Goal: Information Seeking & Learning: Learn about a topic

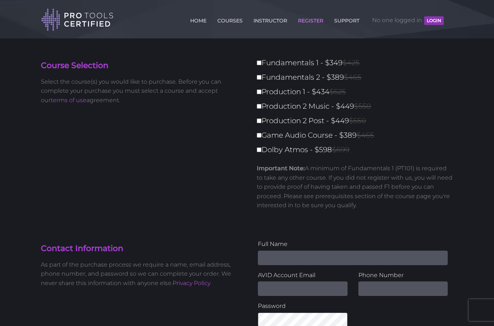
type input "I ("
click at [233, 24] on link "COURSES" at bounding box center [230, 19] width 29 height 12
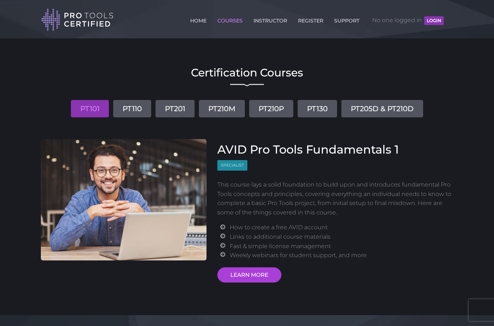
click at [134, 112] on link "PT110" at bounding box center [132, 108] width 38 height 17
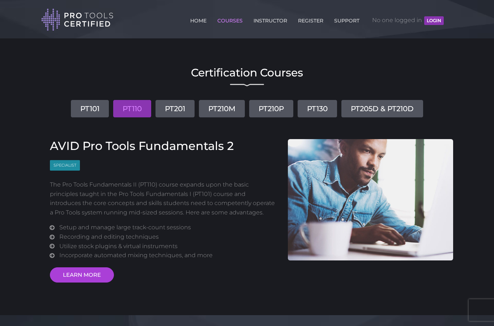
click at [174, 107] on link "PT201" at bounding box center [175, 108] width 39 height 17
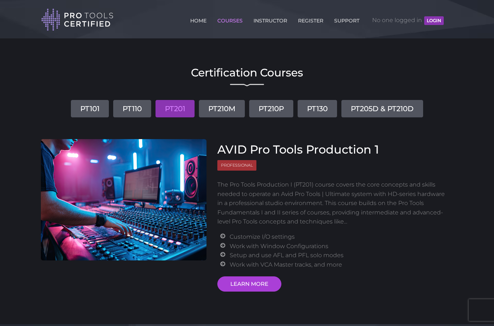
click at [235, 101] on link "PT210M" at bounding box center [222, 108] width 46 height 17
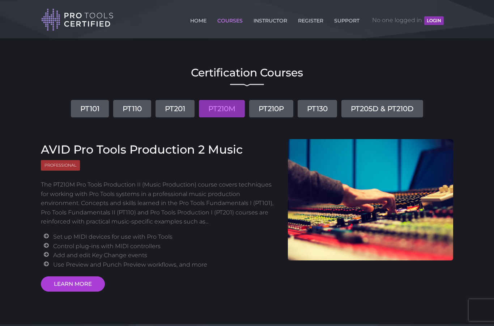
click at [271, 117] on link "PT210P" at bounding box center [271, 108] width 44 height 17
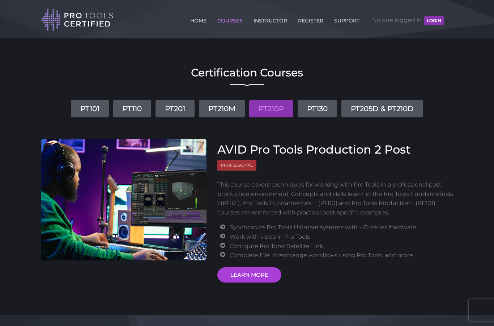
click at [331, 110] on link "PT130" at bounding box center [317, 108] width 39 height 17
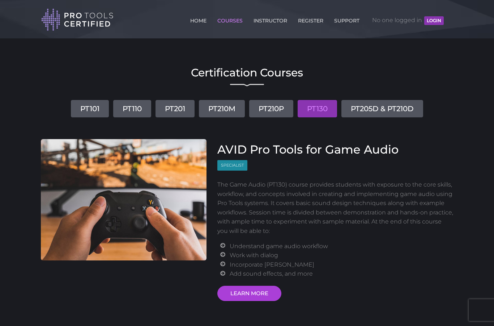
click at [389, 110] on link "PT205D & PT210D" at bounding box center [383, 108] width 82 height 17
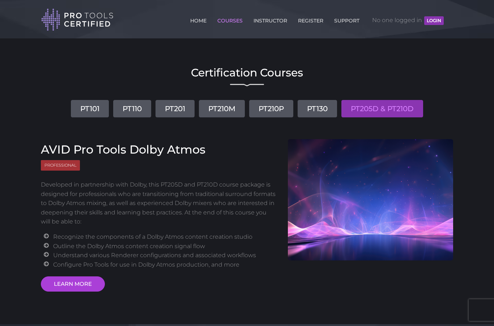
click at [276, 23] on link "INSTRUCTOR" at bounding box center [270, 19] width 37 height 12
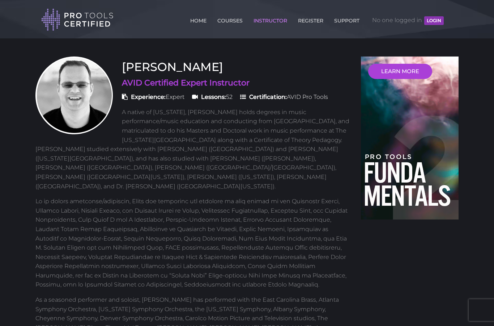
click at [312, 24] on link "REGISTER" at bounding box center [310, 19] width 29 height 12
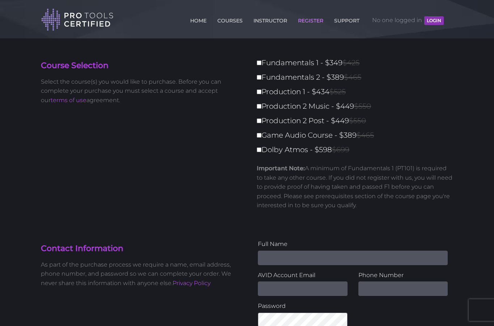
click at [280, 24] on link "INSTRUCTOR" at bounding box center [270, 19] width 37 height 12
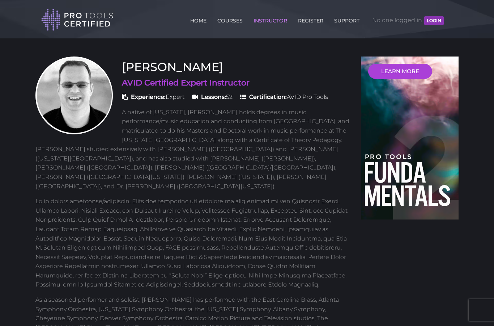
click at [233, 100] on span "Lessons: 52" at bounding box center [212, 96] width 41 height 7
click at [347, 24] on link "SUPPORT" at bounding box center [347, 19] width 29 height 12
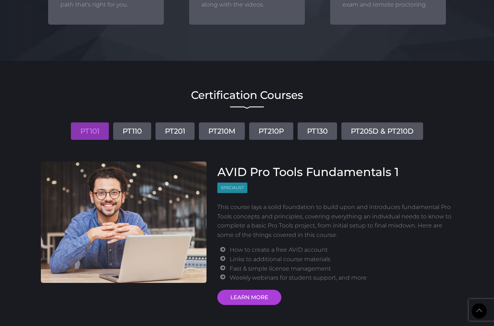
scroll to position [802, 0]
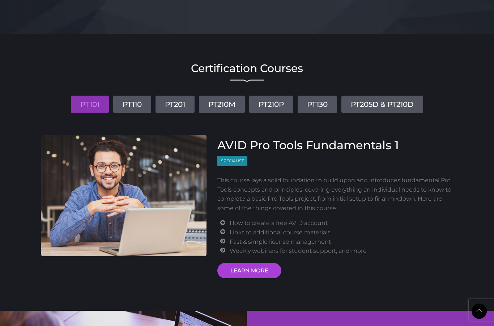
click at [265, 267] on link "LEARN MORE" at bounding box center [249, 270] width 64 height 15
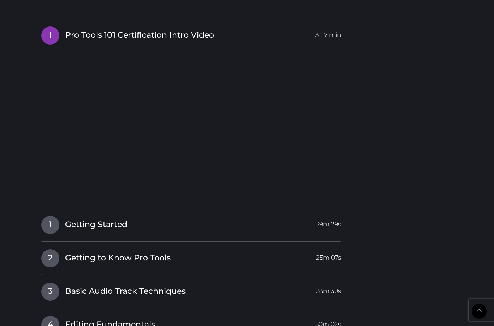
scroll to position [868, 0]
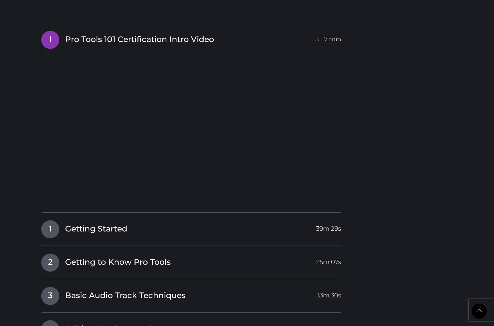
click at [114, 227] on link "1 Getting Started 39m 29s" at bounding box center [191, 227] width 301 height 15
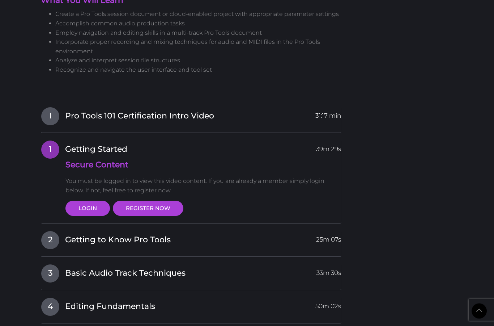
scroll to position [792, 0]
click at [157, 111] on span "Pro Tools 101 Certification Intro Video" at bounding box center [139, 115] width 149 height 11
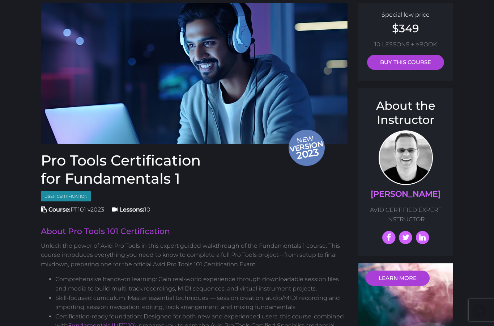
scroll to position [0, 0]
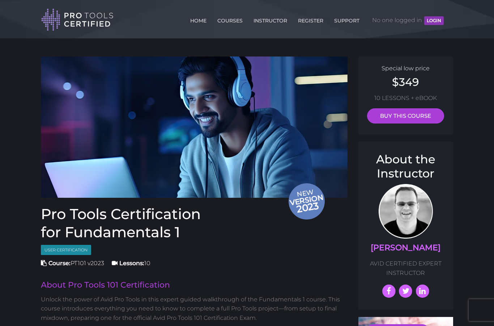
click at [223, 24] on link "COURSES" at bounding box center [230, 19] width 29 height 12
